Goal: Information Seeking & Learning: Learn about a topic

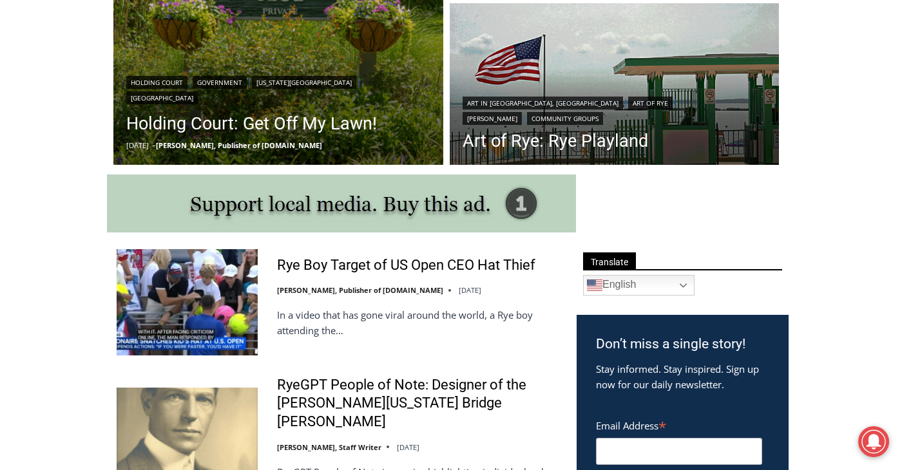
scroll to position [580, 0]
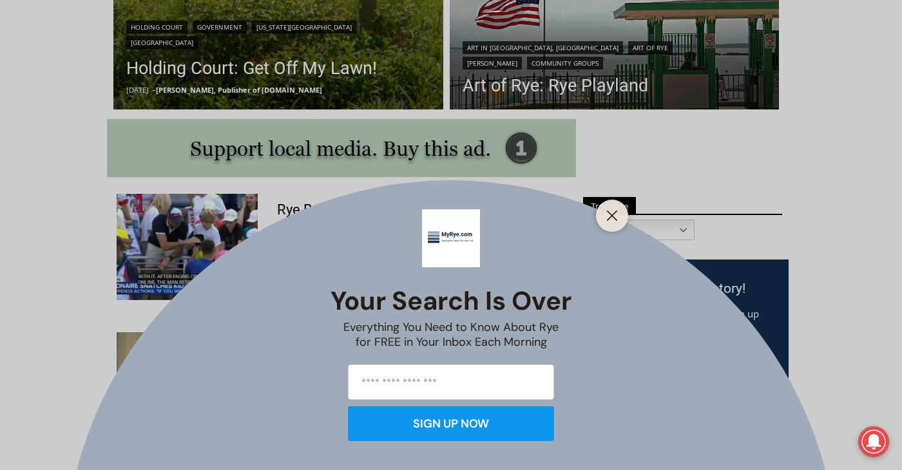
click at [597, 212] on div at bounding box center [612, 216] width 32 height 32
click at [609, 216] on icon "Close" at bounding box center [612, 216] width 12 height 12
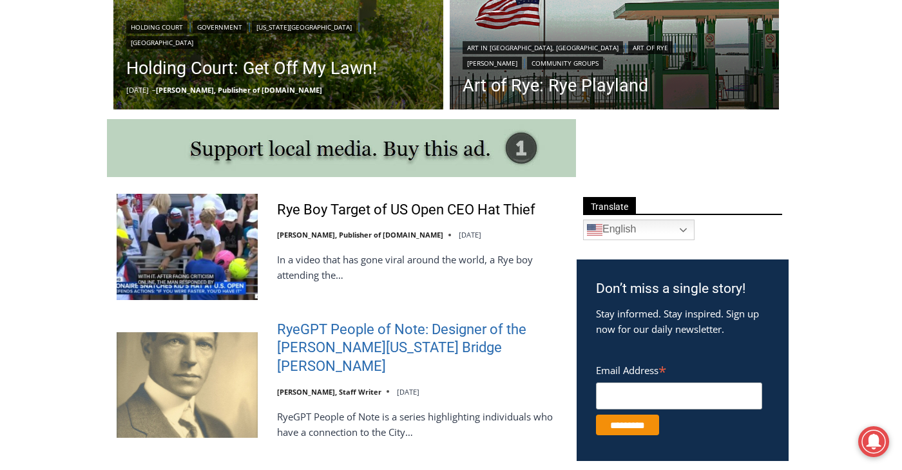
click at [418, 351] on link "RyeGPT People of Note: Designer of the [PERSON_NAME][US_STATE] Bridge [PERSON_N…" at bounding box center [418, 348] width 283 height 55
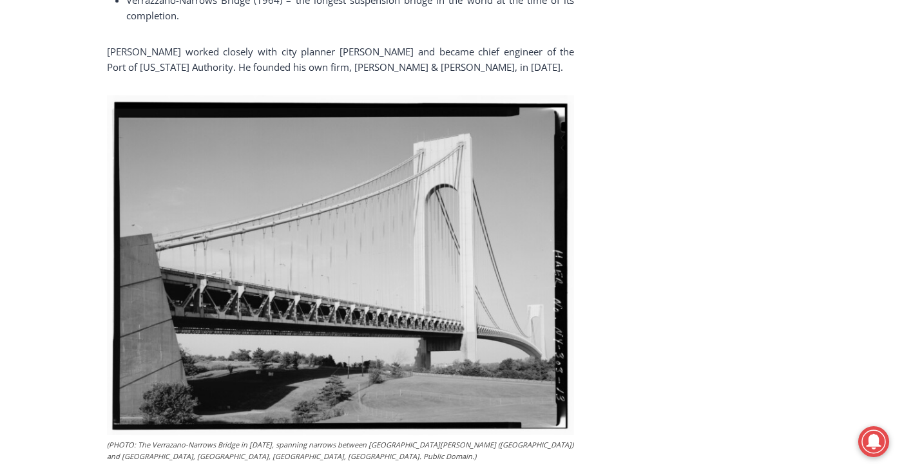
scroll to position [2318, 0]
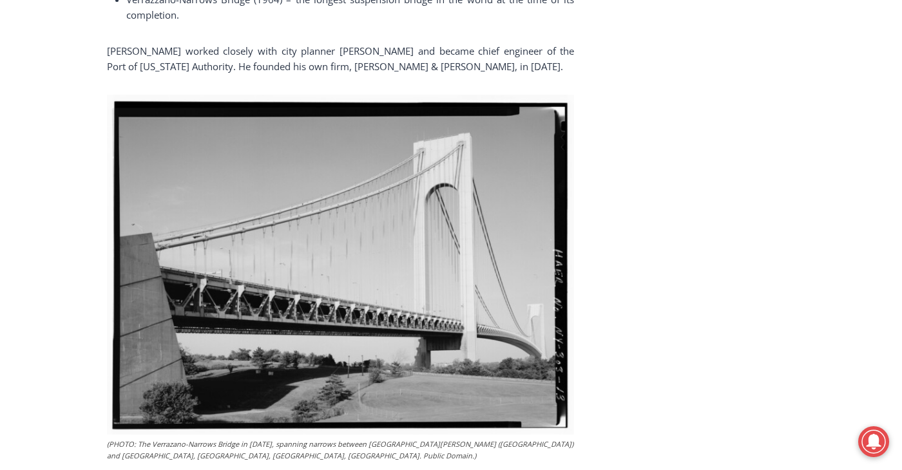
drag, startPoint x: 416, startPoint y: 393, endPoint x: 697, endPoint y: 332, distance: 288.1
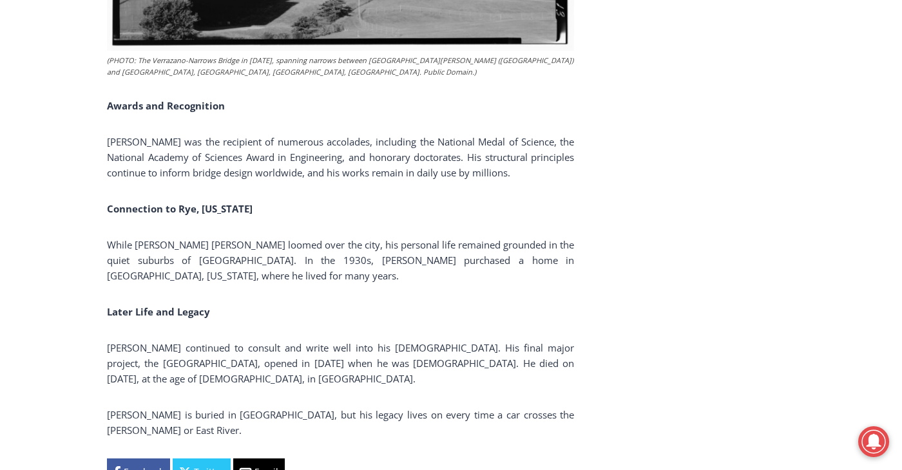
scroll to position [2705, 0]
